Goal: Check status: Check status

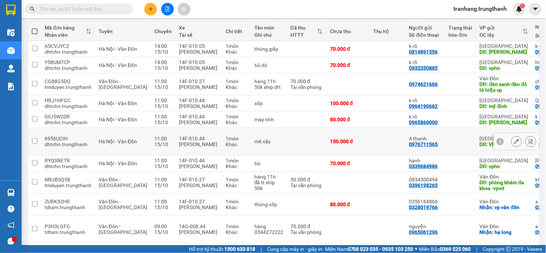
scroll to position [80, 0]
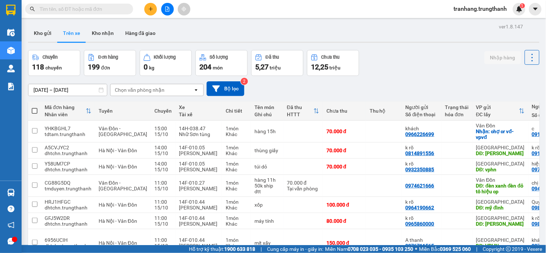
click at [39, 89] on input "01/10/2025 – 15/10/2025" at bounding box center [67, 90] width 78 height 12
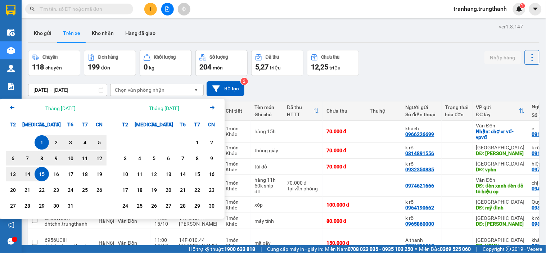
click at [44, 176] on div "15" at bounding box center [42, 174] width 10 height 9
type input "[DATE] – [DATE]"
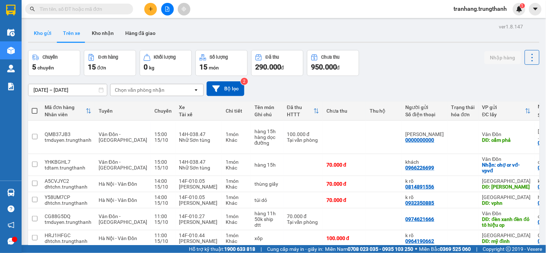
click at [37, 32] on button "Kho gửi" at bounding box center [42, 32] width 29 height 17
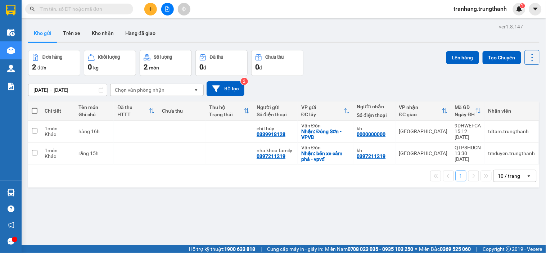
click at [122, 179] on div "1 10 / trang open" at bounding box center [283, 176] width 505 height 12
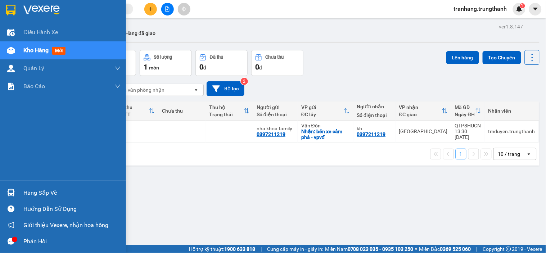
click at [47, 91] on input "13/10/2025 – 15/10/2025" at bounding box center [67, 90] width 78 height 12
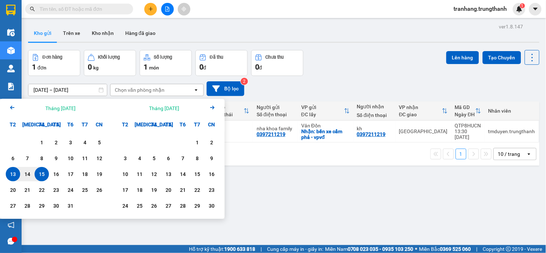
click at [40, 173] on div "15" at bounding box center [42, 174] width 10 height 9
click at [41, 171] on div "15" at bounding box center [42, 174] width 10 height 9
type input "[DATE] – [DATE]"
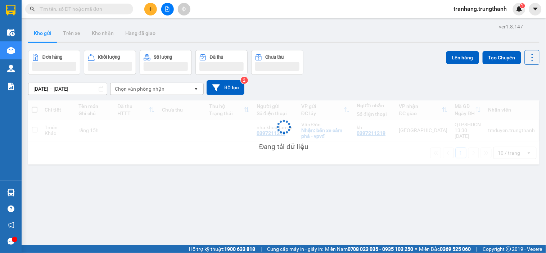
click at [41, 171] on div "ver 1.8.147 Kho gửi Trên xe Kho nhận Hàng đã giao Đơn hàng Khối lượng Số lượng …" at bounding box center [283, 148] width 517 height 253
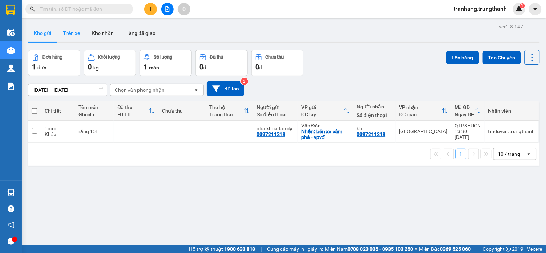
click at [72, 34] on button "Trên xe" at bounding box center [71, 32] width 29 height 17
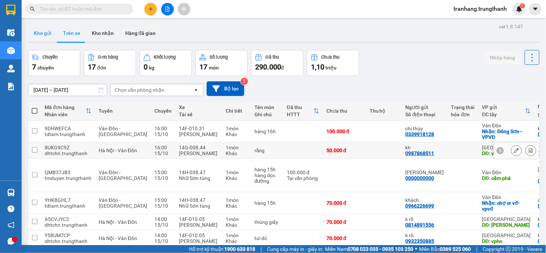
click at [45, 32] on button "Kho gửi" at bounding box center [42, 32] width 29 height 17
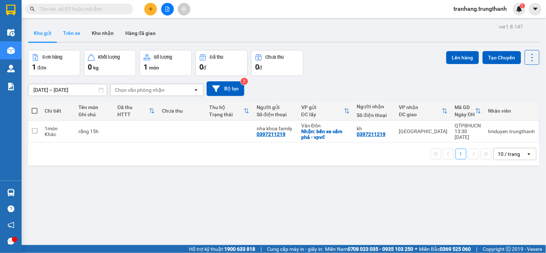
click at [73, 35] on button "Trên xe" at bounding box center [71, 32] width 29 height 17
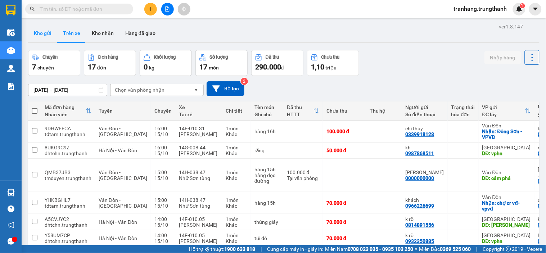
click at [43, 30] on button "Kho gửi" at bounding box center [42, 32] width 29 height 17
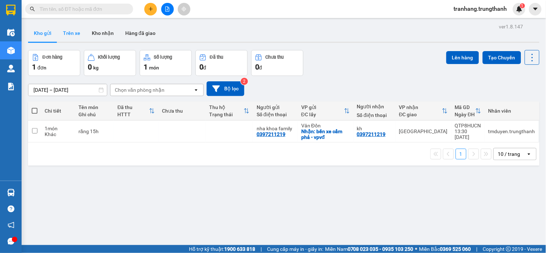
click at [78, 33] on button "Trên xe" at bounding box center [71, 32] width 29 height 17
